Goal: Check status: Check status

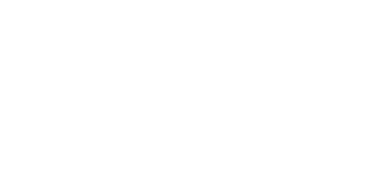
select select
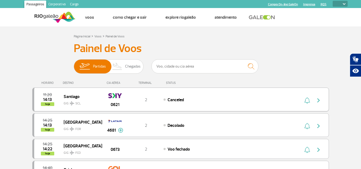
click at [252, 99] on div "Canceled" at bounding box center [222, 100] width 118 height 6
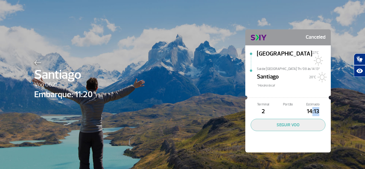
drag, startPoint x: 310, startPoint y: 107, endPoint x: 315, endPoint y: 107, distance: 5.1
click at [316, 107] on span "14:13" at bounding box center [312, 111] width 25 height 9
click at [313, 107] on span "14:13" at bounding box center [312, 111] width 25 height 9
drag, startPoint x: 264, startPoint y: 61, endPoint x: 290, endPoint y: 63, distance: 25.7
click at [290, 66] on span "Sai de [GEOGRAPHIC_DATA] Th/08 às 14:13*" at bounding box center [294, 68] width 74 height 4
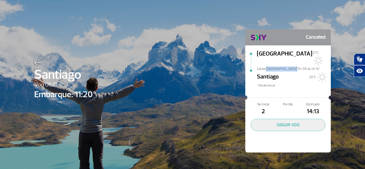
click at [288, 66] on span "Sai de [GEOGRAPHIC_DATA] Th/08 às 14:13*" at bounding box center [294, 68] width 74 height 4
